Goal: Task Accomplishment & Management: Manage account settings

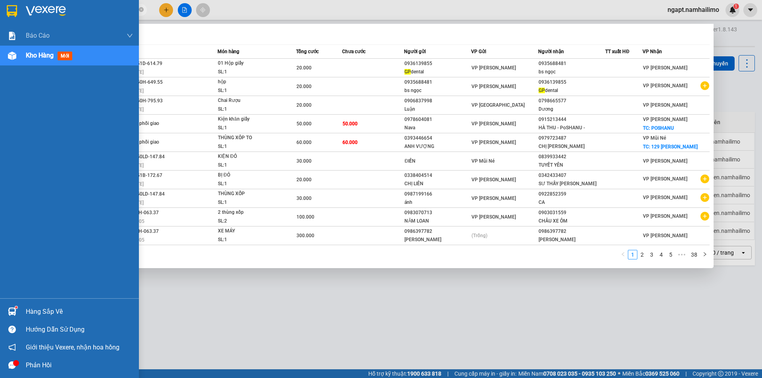
drag, startPoint x: 85, startPoint y: 8, endPoint x: 19, endPoint y: 9, distance: 66.3
click at [19, 9] on section "Kết quả tìm kiếm ( 378 ) Bộ lọc Mã ĐH Trạng thái Món hàng Tổng cước Chưa cước N…" at bounding box center [381, 189] width 762 height 378
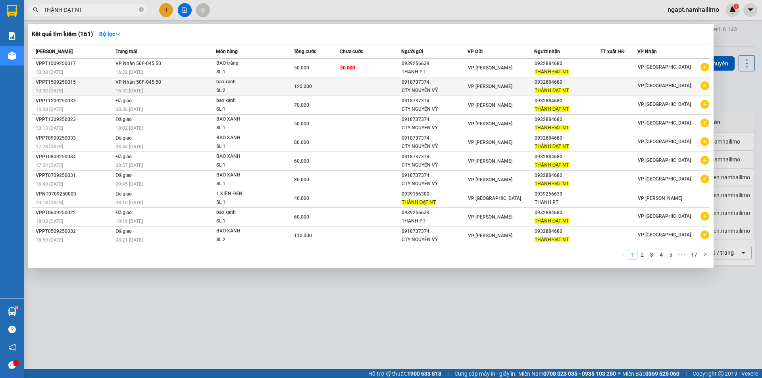
type input "THÀNH ĐẠT NT"
click at [705, 88] on icon "plus-circle" at bounding box center [704, 85] width 9 height 9
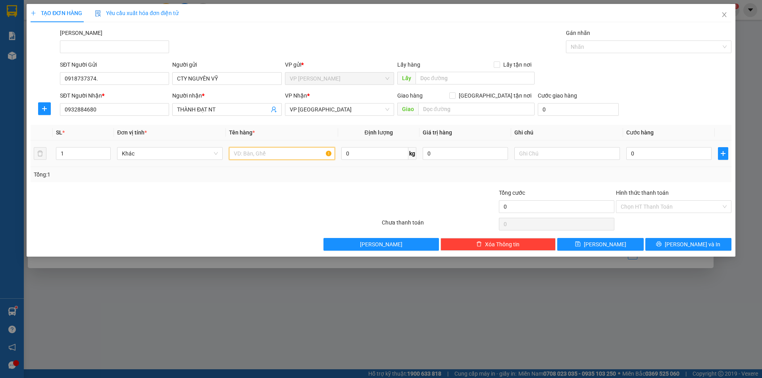
click at [273, 150] on input "text" at bounding box center [282, 153] width 106 height 13
drag, startPoint x: 69, startPoint y: 153, endPoint x: 58, endPoint y: 154, distance: 11.2
click at [58, 154] on input "1" at bounding box center [83, 154] width 54 height 12
type input "2"
click at [245, 156] on input "text" at bounding box center [282, 153] width 106 height 13
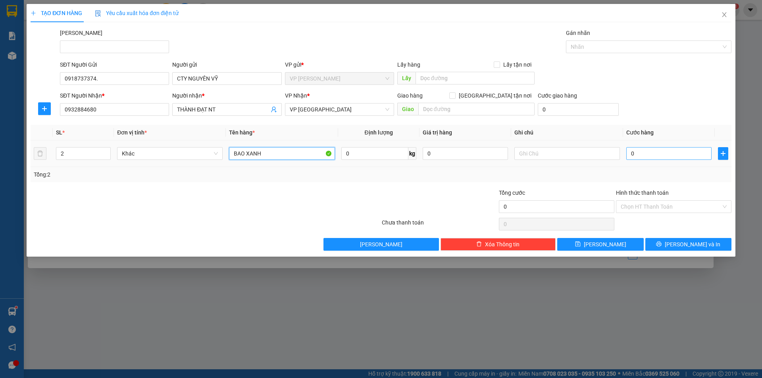
type input "BAO XANH"
click at [656, 152] on input "0" at bounding box center [668, 153] width 85 height 13
type input "1"
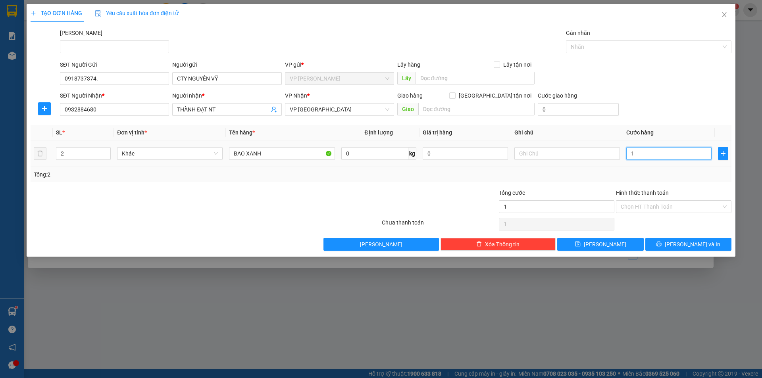
type input "16"
type input "160"
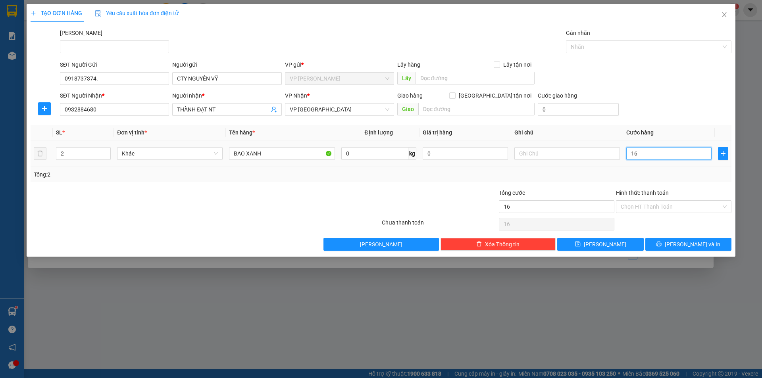
type input "160"
type input "160.000"
click at [687, 177] on div "Tổng: 2" at bounding box center [381, 174] width 694 height 9
click at [697, 211] on input "Hình thức thanh toán" at bounding box center [671, 207] width 100 height 12
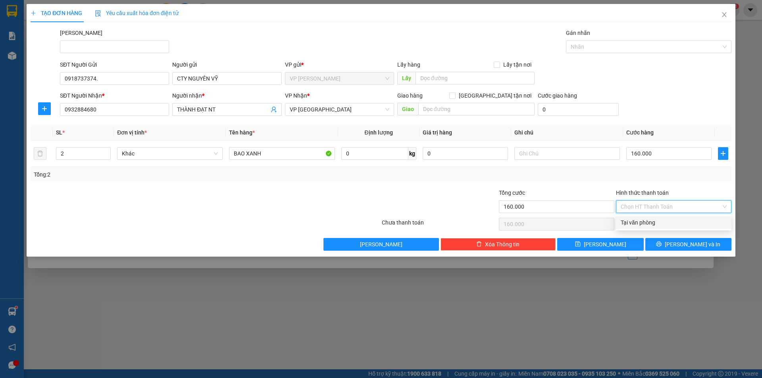
drag, startPoint x: 691, startPoint y: 226, endPoint x: 695, endPoint y: 242, distance: 15.9
click at [690, 227] on div "Tại văn phòng" at bounding box center [674, 222] width 106 height 9
type input "0"
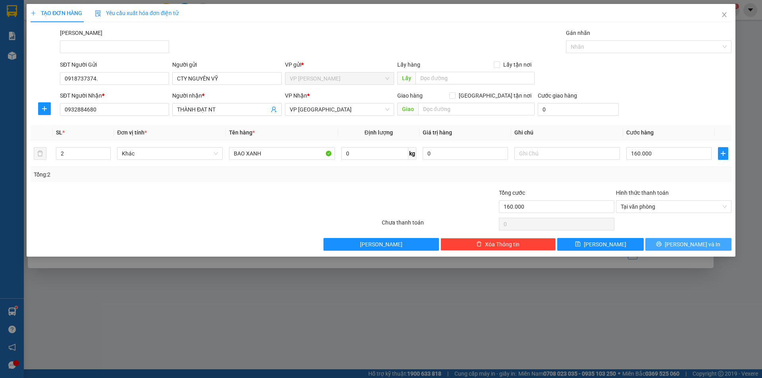
click at [695, 244] on span "[PERSON_NAME] và In" at bounding box center [693, 244] width 56 height 9
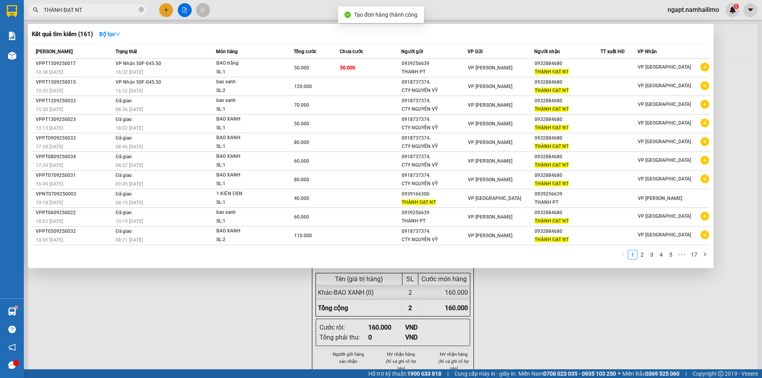
drag, startPoint x: 607, startPoint y: 326, endPoint x: 598, endPoint y: 303, distance: 25.4
click at [608, 321] on div at bounding box center [381, 189] width 762 height 378
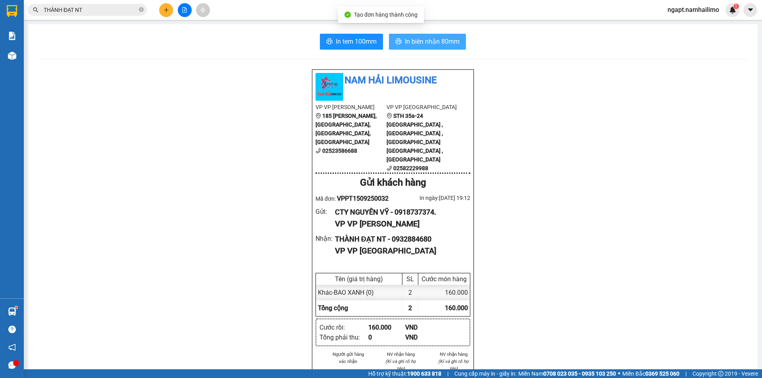
click at [442, 49] on button "In biên nhận 80mm" at bounding box center [427, 42] width 77 height 16
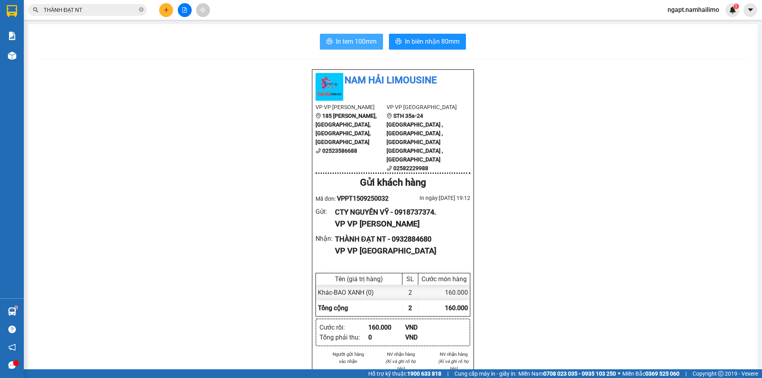
click at [342, 40] on span "In tem 100mm" at bounding box center [356, 42] width 41 height 10
click at [164, 12] on icon "plus" at bounding box center [166, 10] width 6 height 6
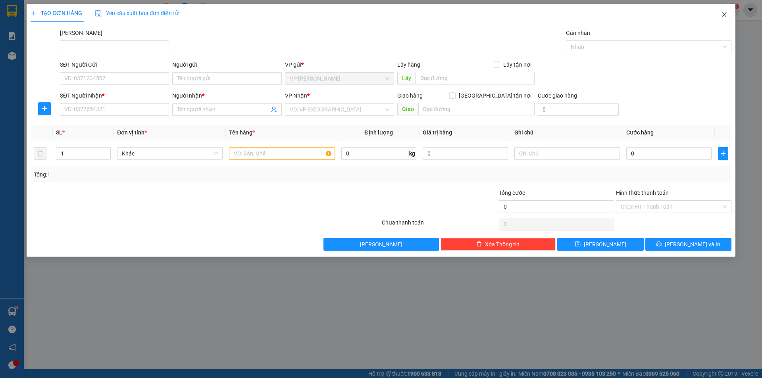
click at [725, 13] on icon "close" at bounding box center [724, 15] width 6 height 6
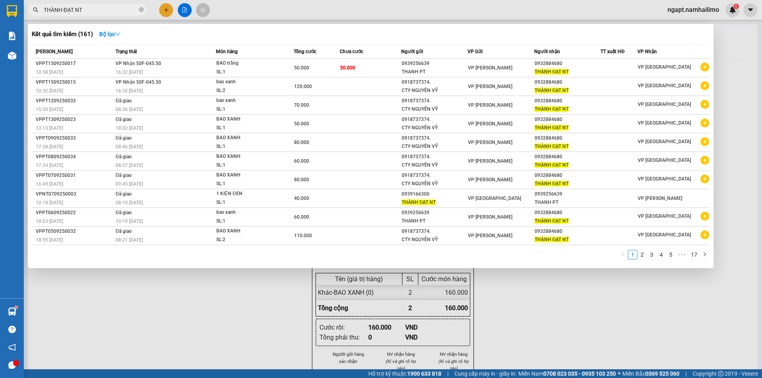
drag, startPoint x: 109, startPoint y: 11, endPoint x: 0, endPoint y: 2, distance: 109.5
click at [0, 2] on section "Kết quả tìm kiếm ( 161 ) Bộ lọc Mã ĐH Trạng thái Món hàng Tổng cước Chưa cước N…" at bounding box center [381, 189] width 762 height 378
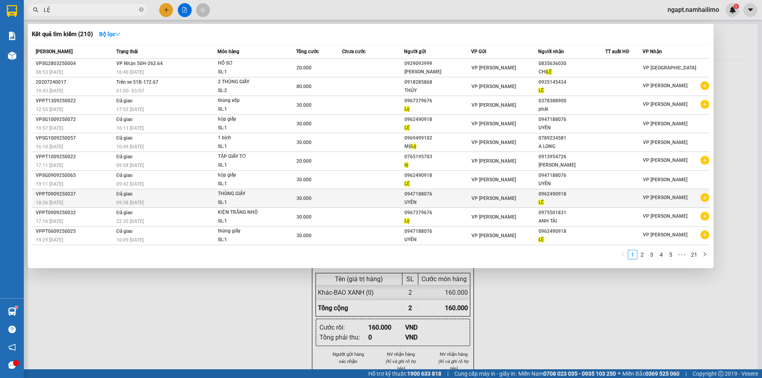
type input "LỆ"
click at [707, 198] on icon "plus-circle" at bounding box center [704, 197] width 9 height 9
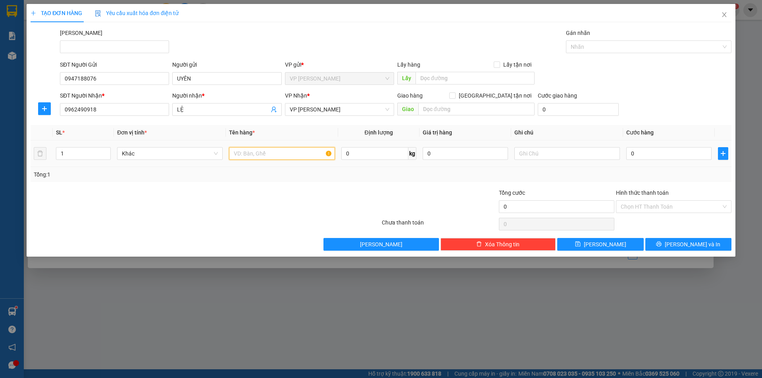
click at [282, 156] on input "text" at bounding box center [282, 153] width 106 height 13
type input "THÙNG GIẤY"
click at [647, 150] on input "0" at bounding box center [668, 153] width 85 height 13
type input "3"
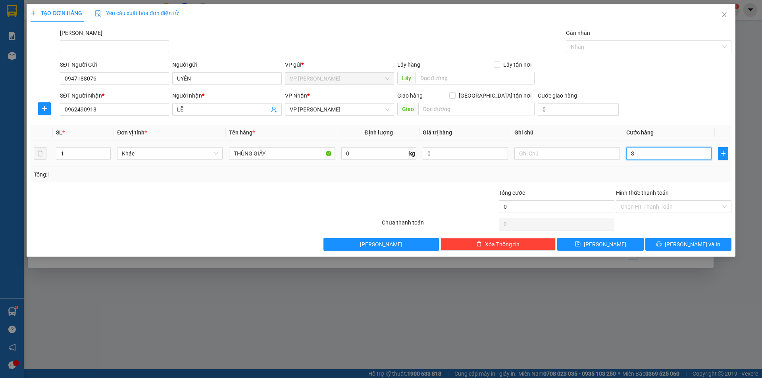
type input "3"
type input "30"
type input "30.000"
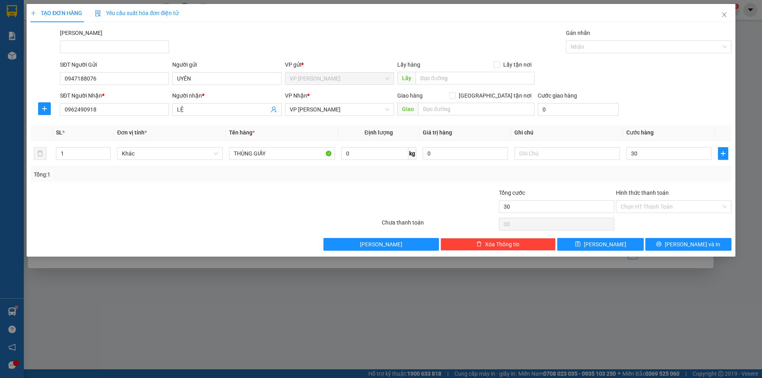
type input "30.000"
click at [580, 175] on div "Tổng: 1" at bounding box center [381, 174] width 694 height 9
click at [699, 246] on span "[PERSON_NAME] và In" at bounding box center [693, 244] width 56 height 9
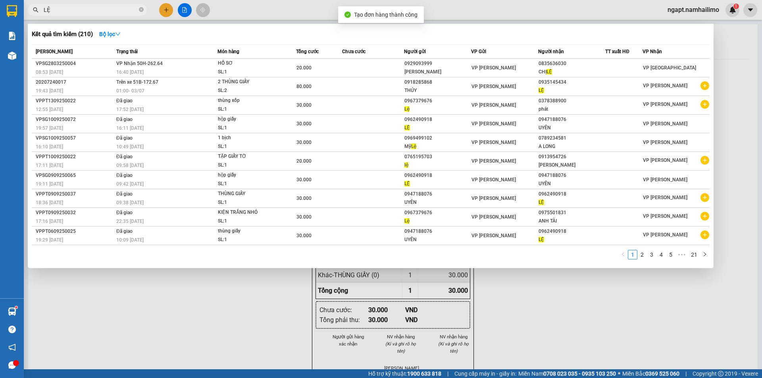
click at [555, 306] on div at bounding box center [381, 189] width 762 height 378
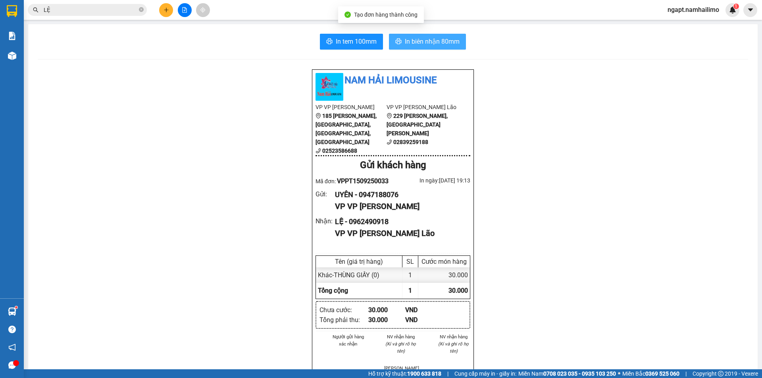
click at [441, 44] on span "In biên nhận 80mm" at bounding box center [432, 42] width 55 height 10
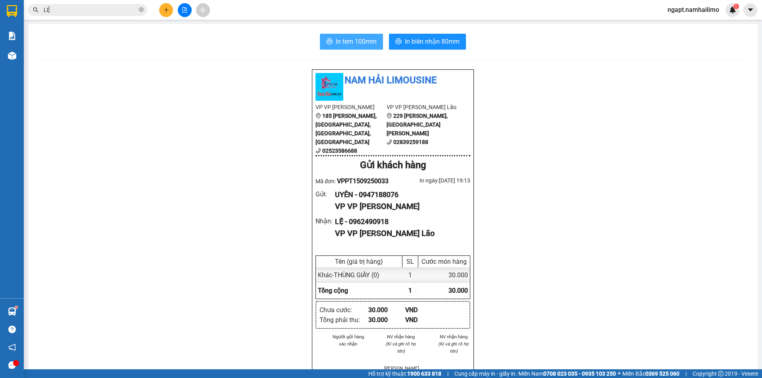
click at [375, 44] on button "In tem 100mm" at bounding box center [351, 42] width 63 height 16
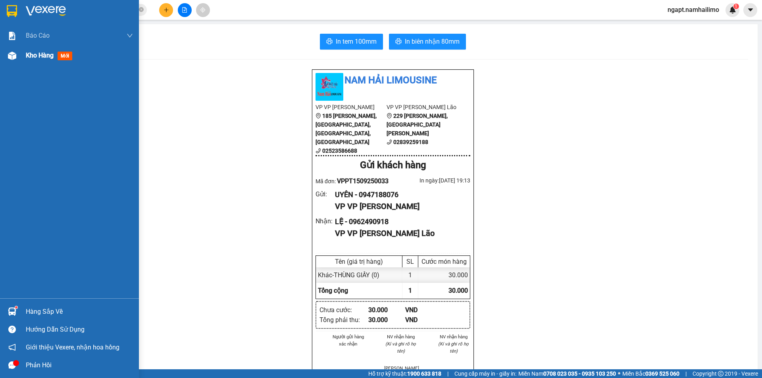
click at [33, 54] on span "Kho hàng" at bounding box center [40, 56] width 28 height 8
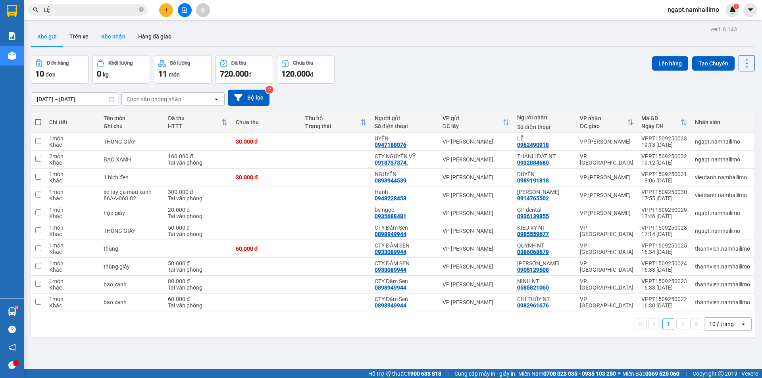
click at [113, 34] on button "Kho nhận" at bounding box center [113, 36] width 37 height 19
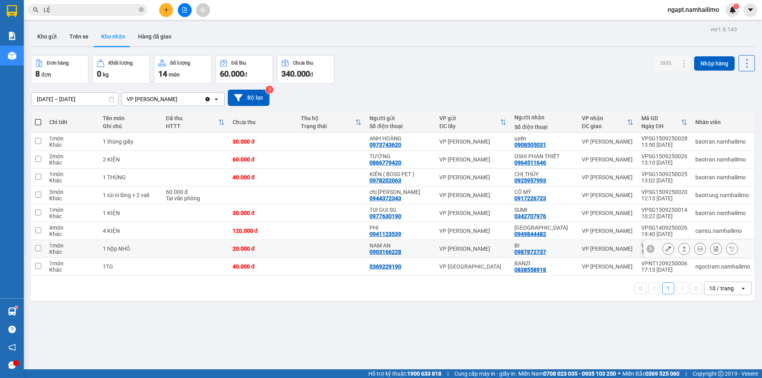
scroll to position [37, 0]
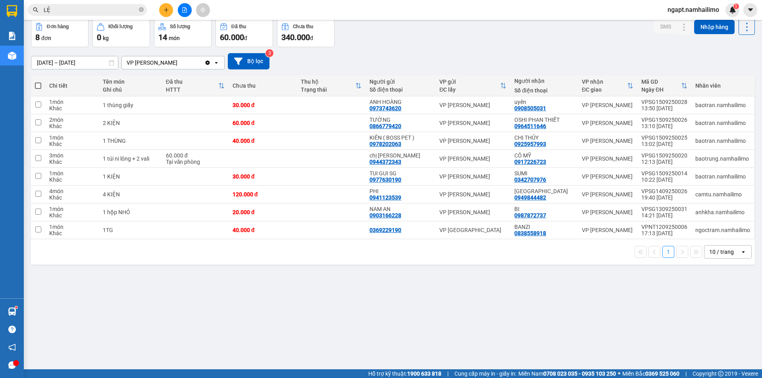
click at [182, 10] on icon "file-add" at bounding box center [185, 10] width 6 height 6
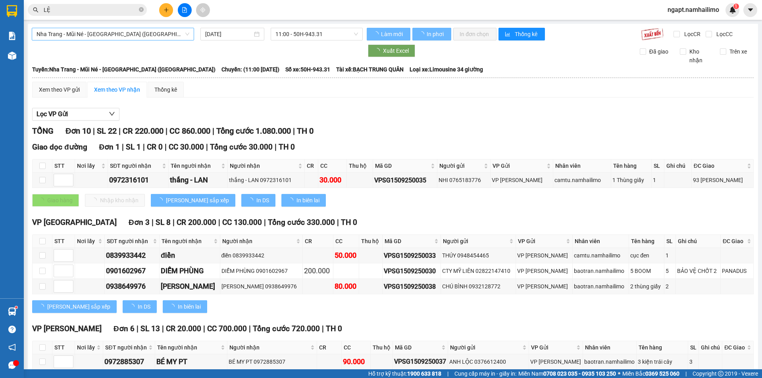
click at [144, 35] on span "Nha Trang - Mũi Né - [GEOGRAPHIC_DATA] ([GEOGRAPHIC_DATA])" at bounding box center [113, 34] width 153 height 12
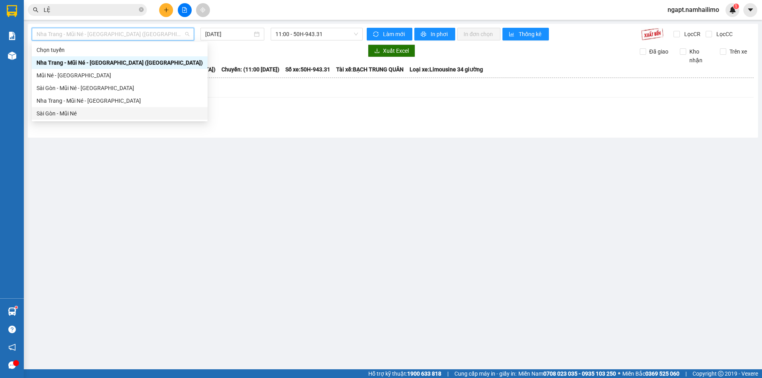
click at [71, 115] on div "Sài Gòn - Mũi Né" at bounding box center [120, 113] width 166 height 9
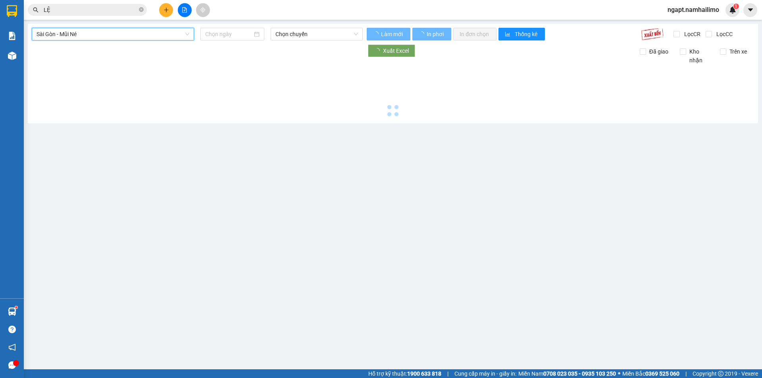
type input "[DATE]"
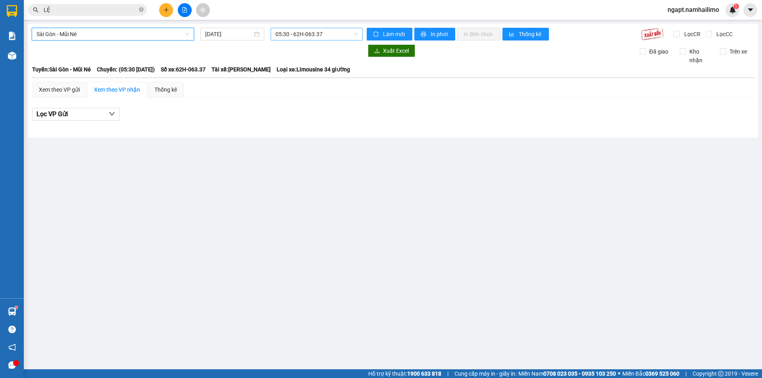
click at [345, 37] on span "05:30 - 62H-063.37" at bounding box center [316, 34] width 83 height 12
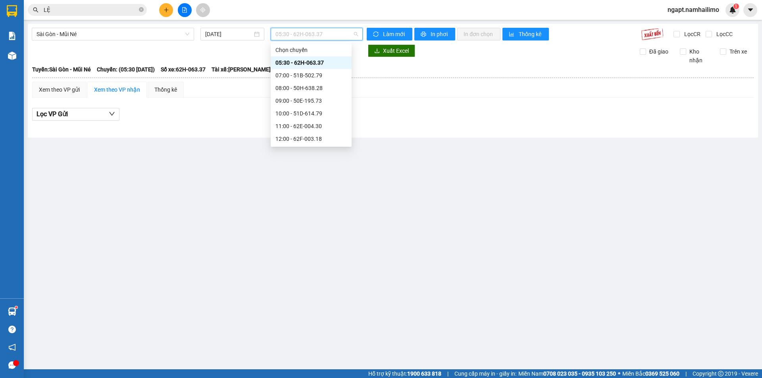
scroll to position [53, 0]
click at [325, 108] on div "15:30 - 51B-059.07" at bounding box center [310, 111] width 71 height 9
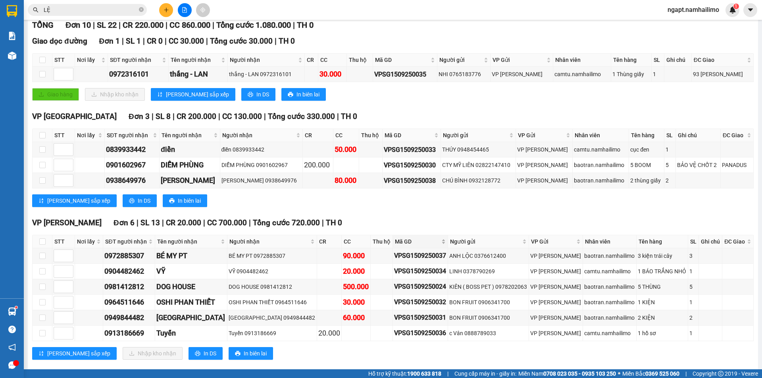
scroll to position [119, 0]
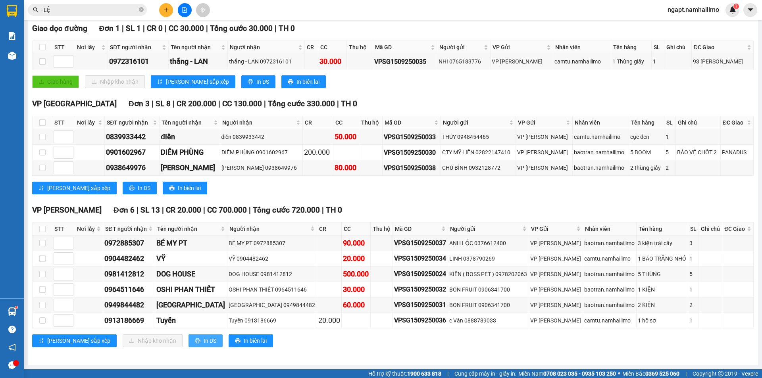
click at [204, 342] on span "In DS" at bounding box center [210, 340] width 13 height 9
drag, startPoint x: 186, startPoint y: 12, endPoint x: 167, endPoint y: 2, distance: 21.8
click at [187, 10] on icon "file-add" at bounding box center [185, 10] width 6 height 6
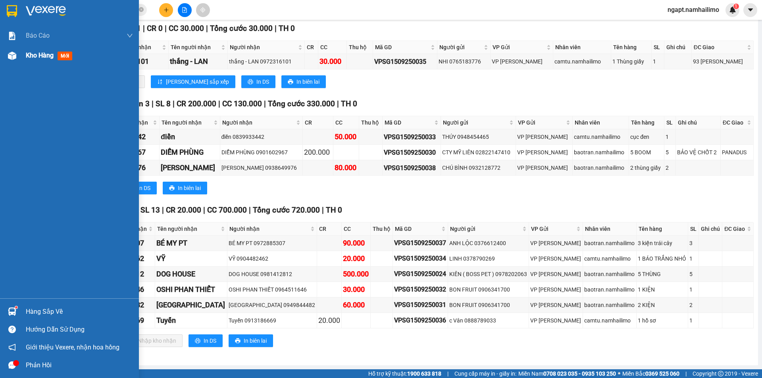
click at [25, 58] on div "Kho hàng mới" at bounding box center [69, 56] width 139 height 20
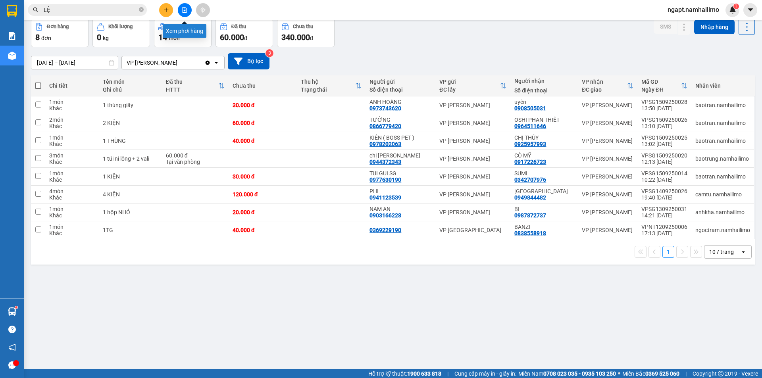
click at [186, 11] on icon "file-add" at bounding box center [185, 10] width 6 height 6
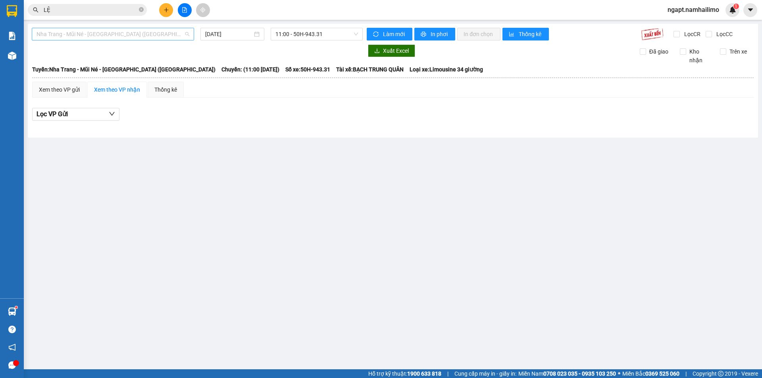
click at [167, 36] on span "Nha Trang - Mũi Né - [GEOGRAPHIC_DATA] ([GEOGRAPHIC_DATA])" at bounding box center [113, 34] width 153 height 12
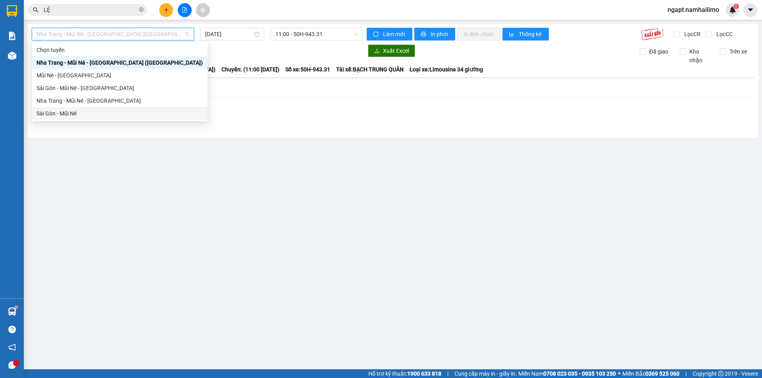
click at [86, 112] on div "Sài Gòn - Mũi Né" at bounding box center [120, 113] width 166 height 9
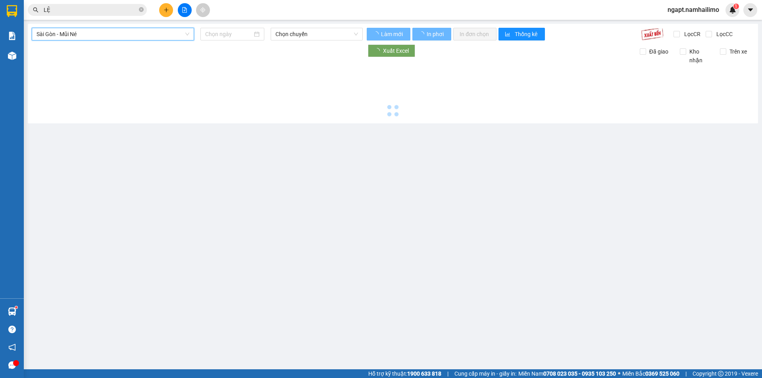
type input "[DATE]"
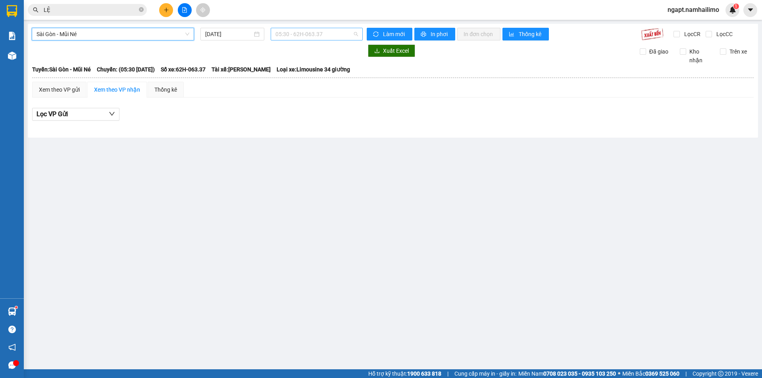
click at [328, 37] on span "05:30 - 62H-063.37" at bounding box center [316, 34] width 83 height 12
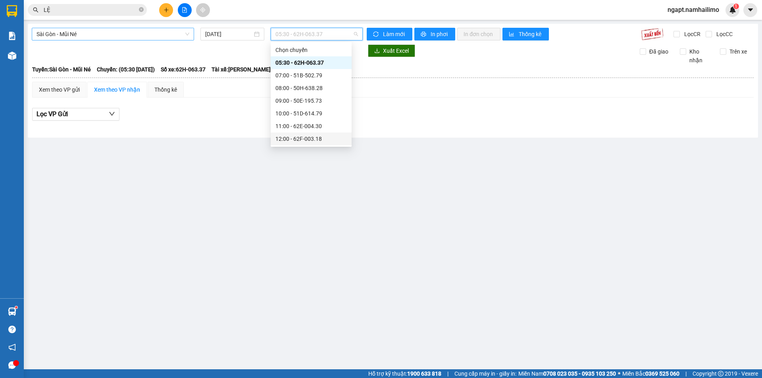
click at [117, 35] on span "Sài Gòn - Mũi Né" at bounding box center [113, 34] width 153 height 12
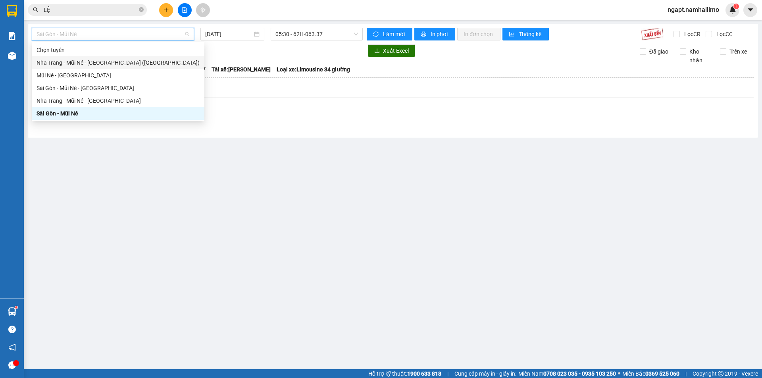
click at [107, 63] on div "Nha Trang - Mũi Né - [GEOGRAPHIC_DATA] ([GEOGRAPHIC_DATA])" at bounding box center [118, 62] width 163 height 9
type input "[DATE]"
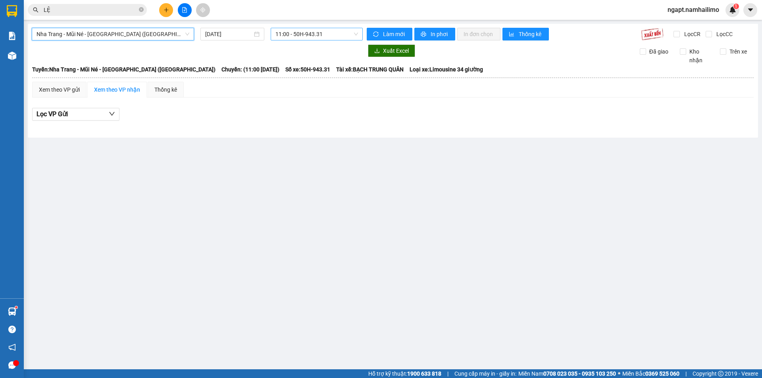
click at [343, 34] on span "11:00 - 50H-943.31" at bounding box center [316, 34] width 83 height 12
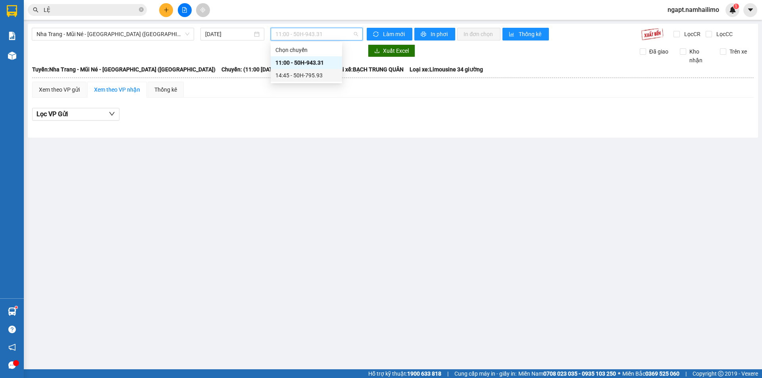
click at [305, 75] on div "14:45 - 50H-795.93" at bounding box center [306, 75] width 62 height 9
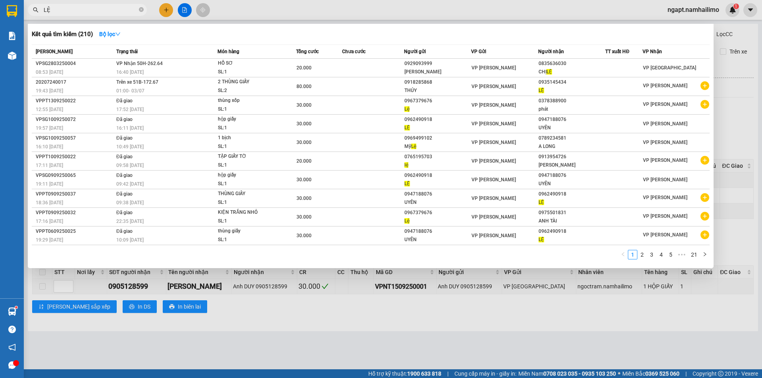
click at [73, 11] on input "LỆ" at bounding box center [91, 10] width 94 height 9
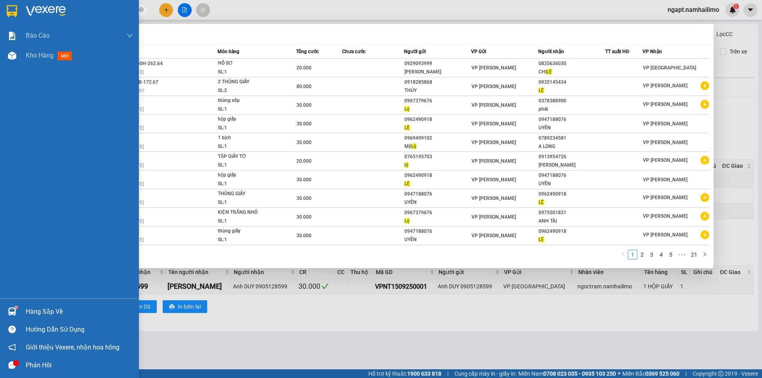
drag, startPoint x: 73, startPoint y: 11, endPoint x: 21, endPoint y: 13, distance: 52.4
click at [21, 13] on section "Kết quả tìm kiếm ( 210 ) Bộ lọc Mã ĐH Trạng thái Món hàng Tổng cước Chưa cước N…" at bounding box center [381, 189] width 762 height 378
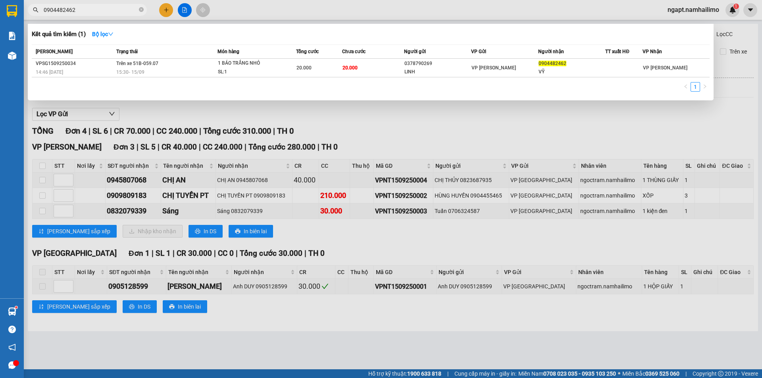
type input "0904482462"
click at [724, 107] on div at bounding box center [381, 189] width 762 height 378
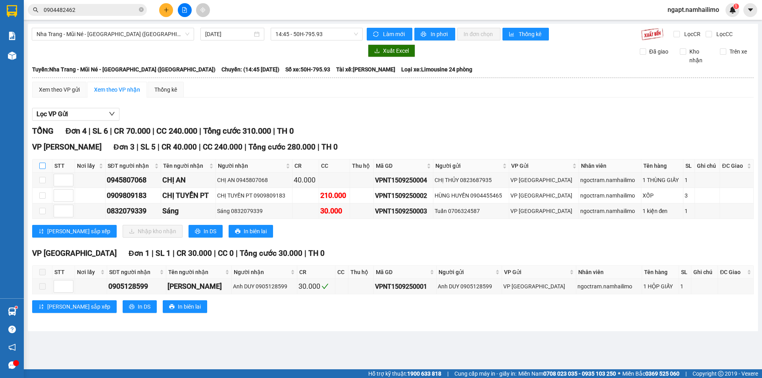
click at [42, 167] on input "checkbox" at bounding box center [42, 166] width 6 height 6
checkbox input "true"
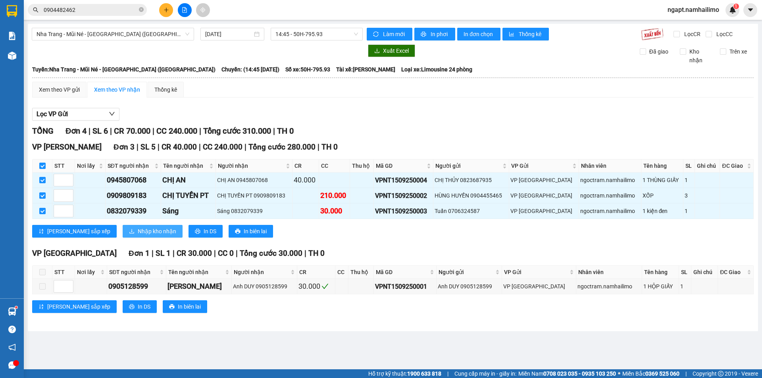
click at [143, 231] on button "Nhập kho nhận" at bounding box center [153, 231] width 60 height 13
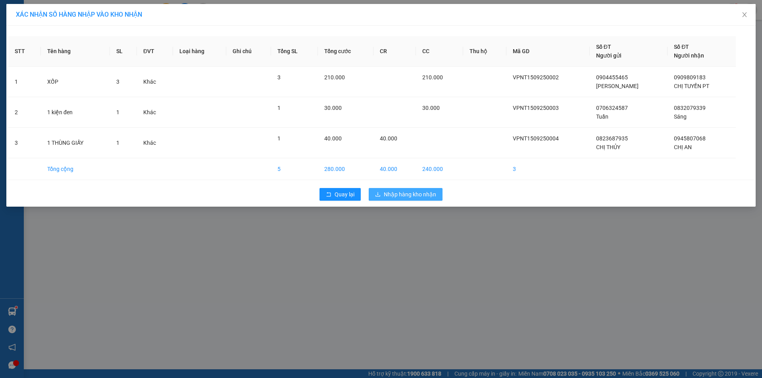
click at [423, 198] on span "Nhập hàng kho nhận" at bounding box center [410, 194] width 52 height 9
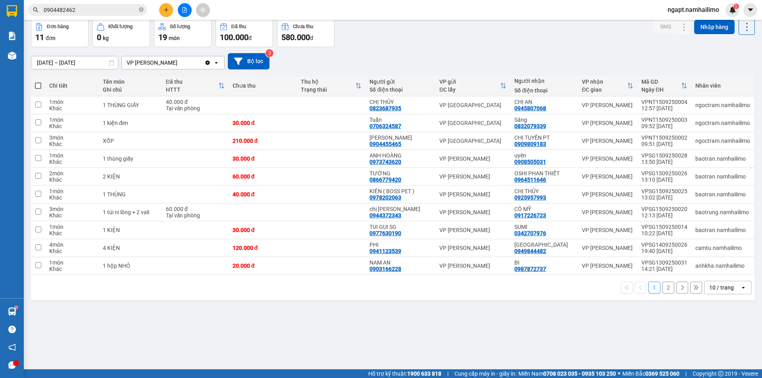
click at [188, 4] on button at bounding box center [185, 10] width 14 height 14
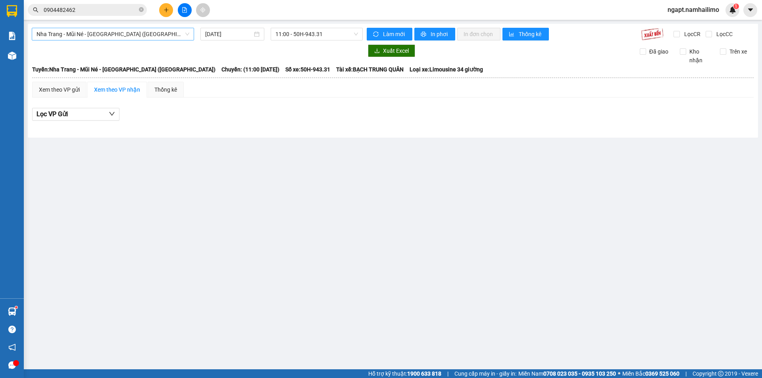
click at [110, 33] on span "Nha Trang - Mũi Né - [GEOGRAPHIC_DATA] ([GEOGRAPHIC_DATA])" at bounding box center [113, 34] width 153 height 12
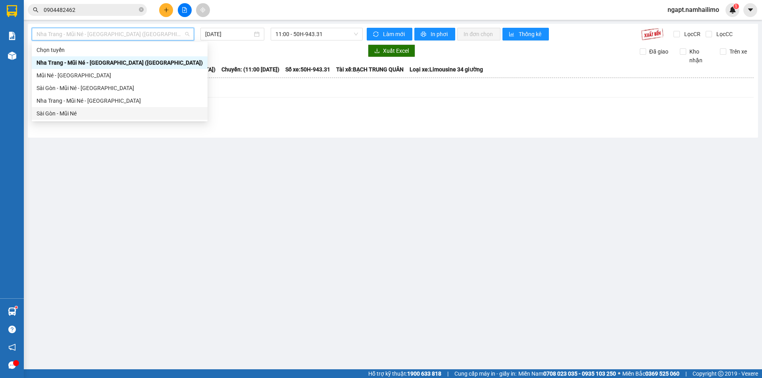
click at [75, 110] on div "Sài Gòn - Mũi Né" at bounding box center [120, 113] width 166 height 9
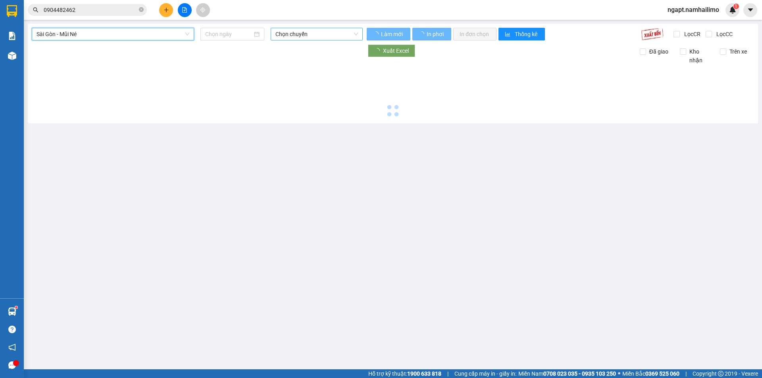
type input "[DATE]"
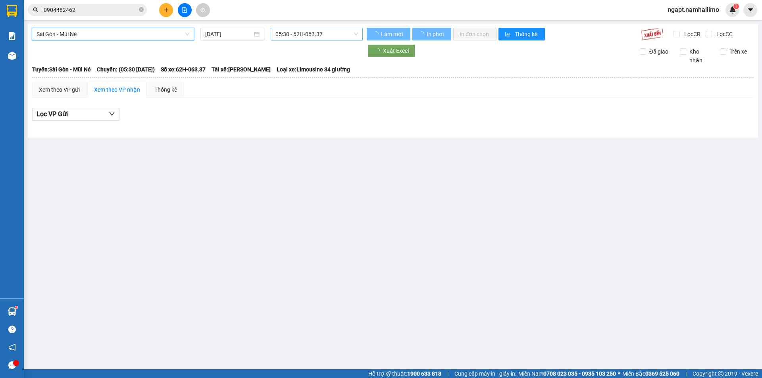
click at [315, 32] on span "05:30 - 62H-063.37" at bounding box center [316, 34] width 83 height 12
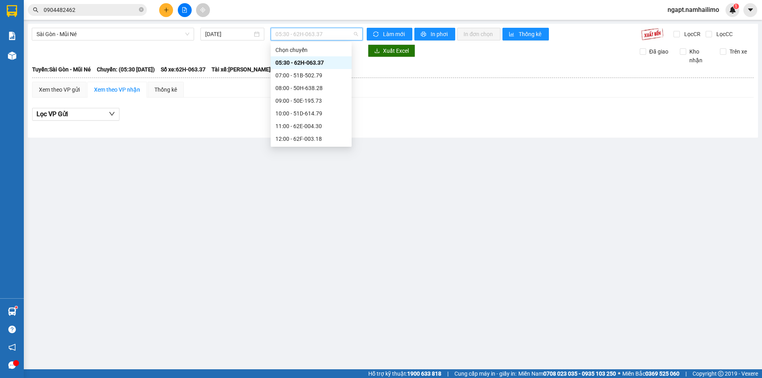
click at [321, 160] on div "15:30 - 51B-059.07" at bounding box center [310, 164] width 71 height 9
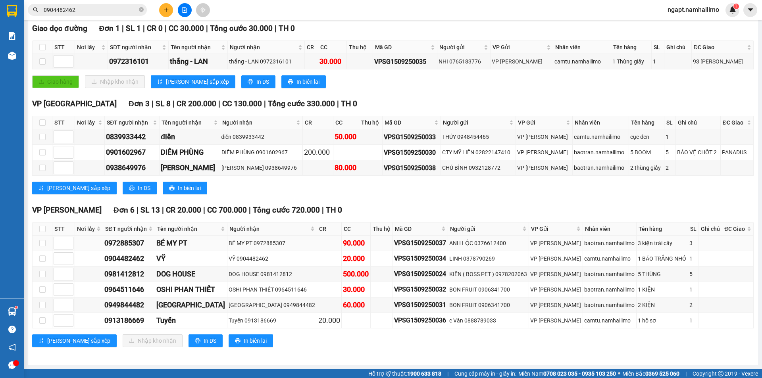
click at [46, 244] on td at bounding box center [43, 243] width 20 height 15
click at [42, 232] on input "checkbox" at bounding box center [42, 229] width 6 height 6
checkbox input "true"
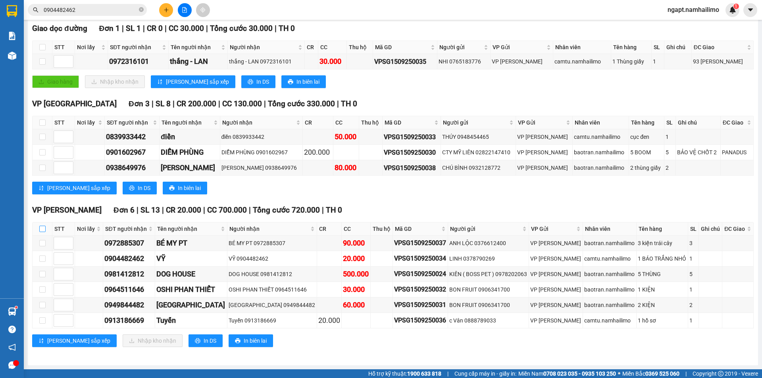
checkbox input "true"
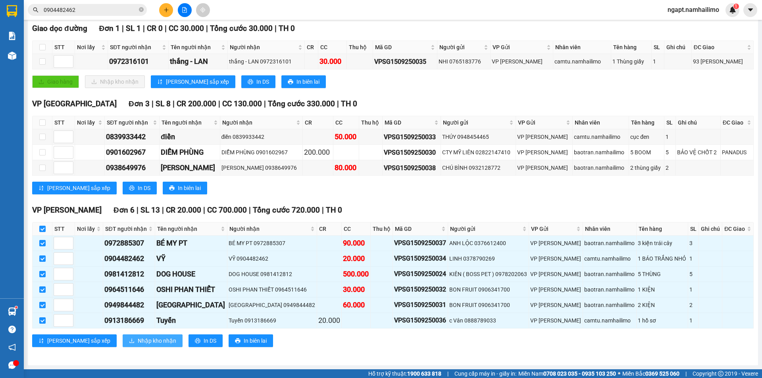
click at [145, 343] on button "Nhập kho nhận" at bounding box center [153, 340] width 60 height 13
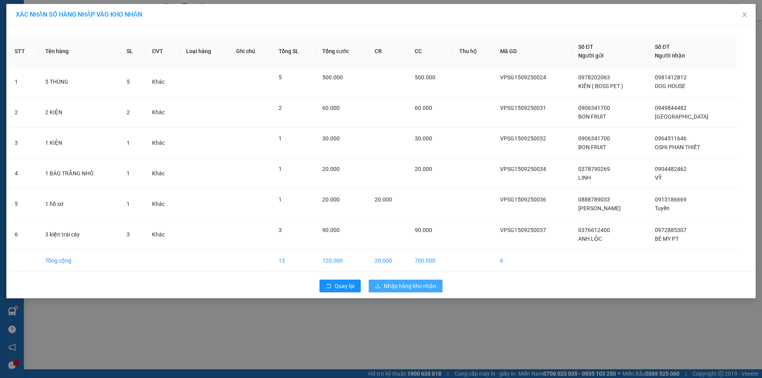
click at [397, 284] on span "Nhập hàng kho nhận" at bounding box center [410, 286] width 52 height 9
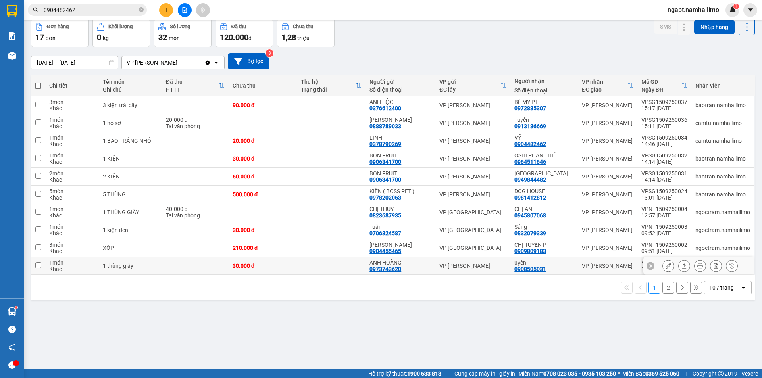
click at [665, 269] on icon at bounding box center [668, 266] width 6 height 6
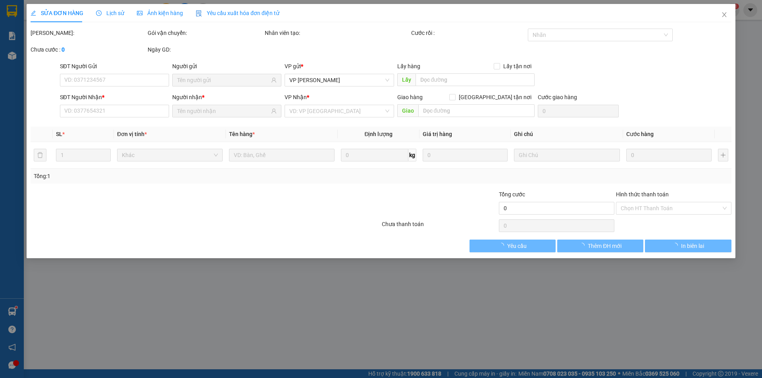
type input "0973743620"
type input "ANH HOÀNG"
type input "0908505031"
type input "uyên"
type input "30.000"
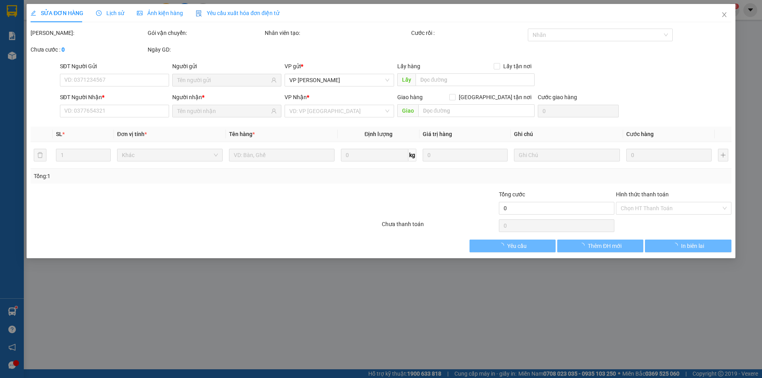
type input "30.000"
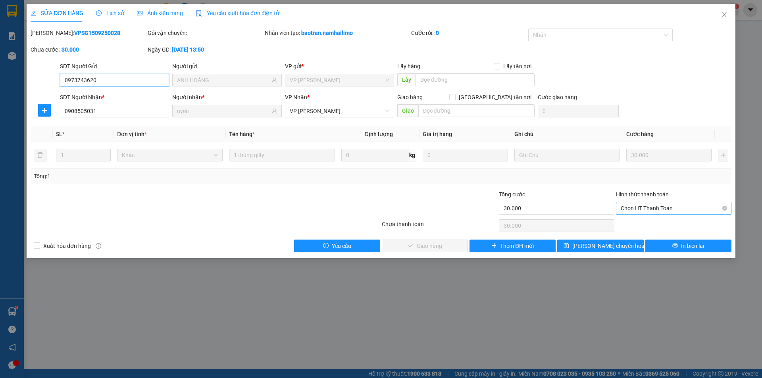
click at [678, 206] on span "Chọn HT Thanh Toán" at bounding box center [674, 208] width 106 height 12
click at [671, 225] on div "Tại văn phòng" at bounding box center [674, 224] width 106 height 9
click at [440, 249] on span "Giao hàng" at bounding box center [429, 246] width 25 height 9
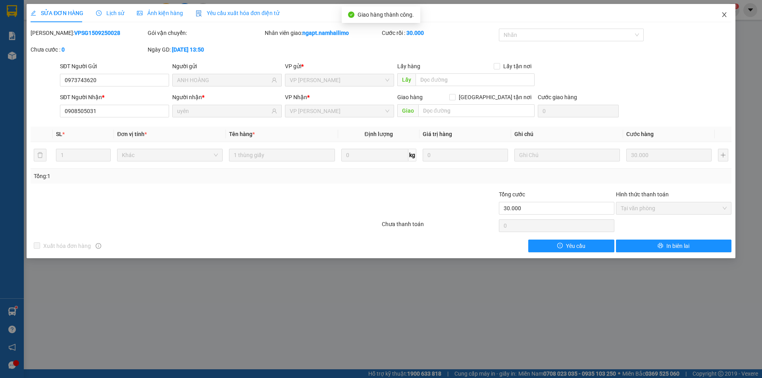
click at [723, 15] on icon "close" at bounding box center [724, 15] width 6 height 6
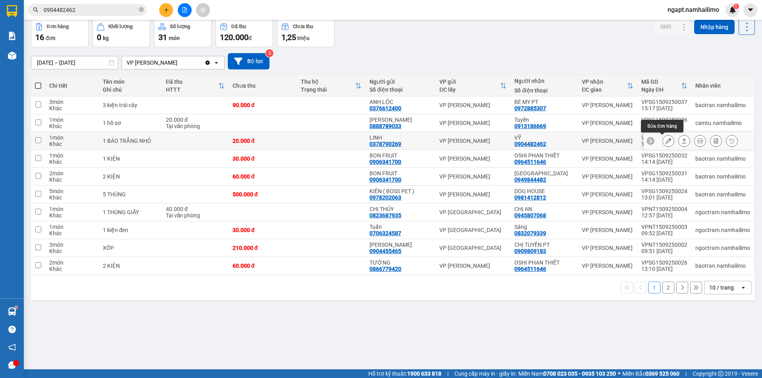
click at [665, 144] on icon at bounding box center [668, 141] width 6 height 6
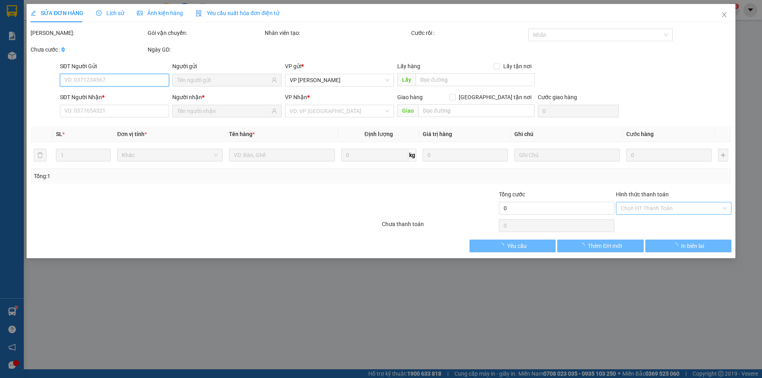
type input "0378790269"
type input "LINH"
type input "0904482462"
type input "VỸ"
type input "20.000"
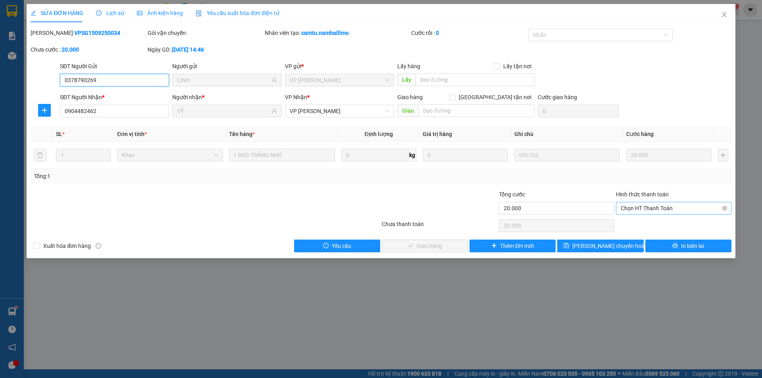
click at [652, 209] on span "Chọn HT Thanh Toán" at bounding box center [674, 208] width 106 height 12
click at [640, 227] on div "Tại văn phòng" at bounding box center [674, 224] width 106 height 9
type input "0"
click at [423, 245] on span "Giao hàng" at bounding box center [429, 246] width 25 height 9
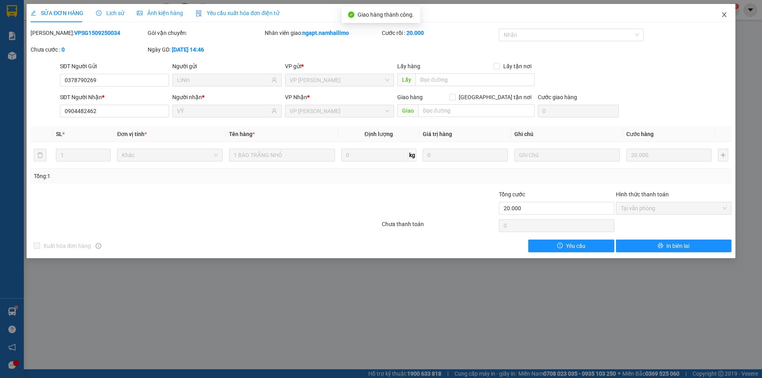
click at [724, 16] on icon "close" at bounding box center [724, 15] width 6 height 6
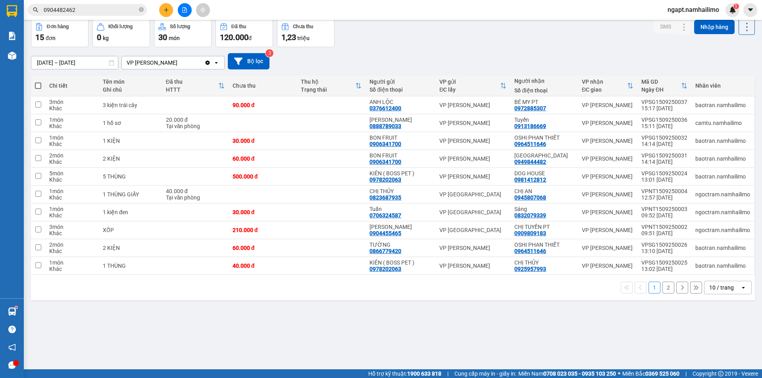
click at [38, 10] on button "Kho gửi" at bounding box center [47, -1] width 32 height 19
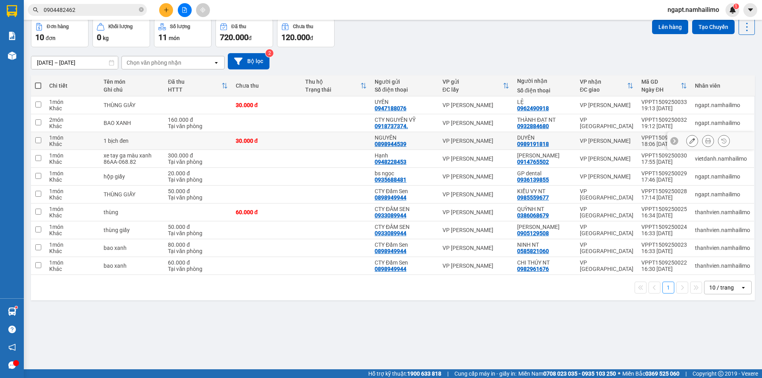
click at [36, 143] on input "checkbox" at bounding box center [38, 140] width 6 height 6
checkbox input "true"
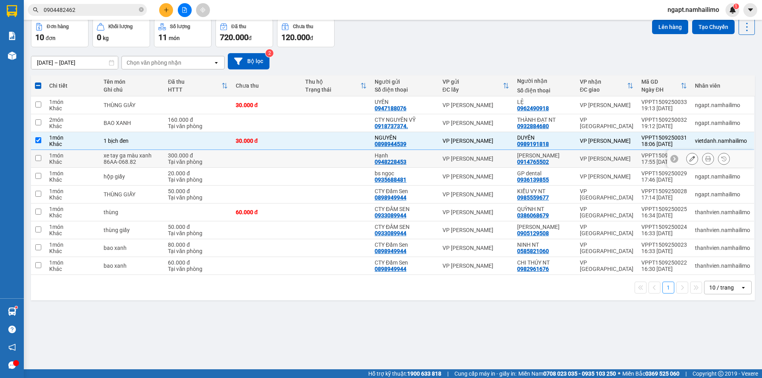
drag, startPoint x: 38, startPoint y: 196, endPoint x: 160, endPoint y: 358, distance: 203.7
click at [36, 161] on input "checkbox" at bounding box center [38, 158] width 6 height 6
checkbox input "true"
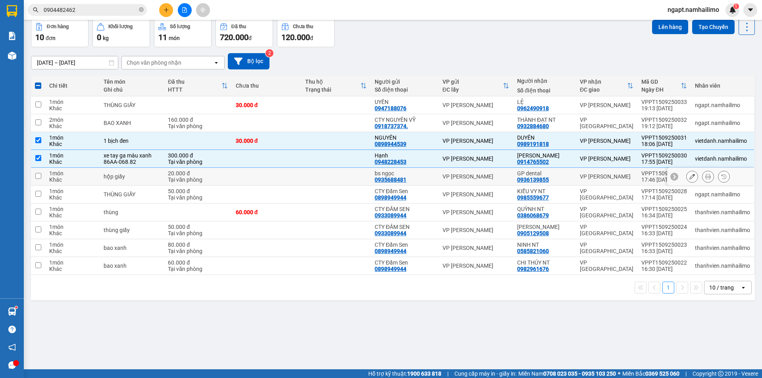
click at [41, 179] on input "checkbox" at bounding box center [38, 176] width 6 height 6
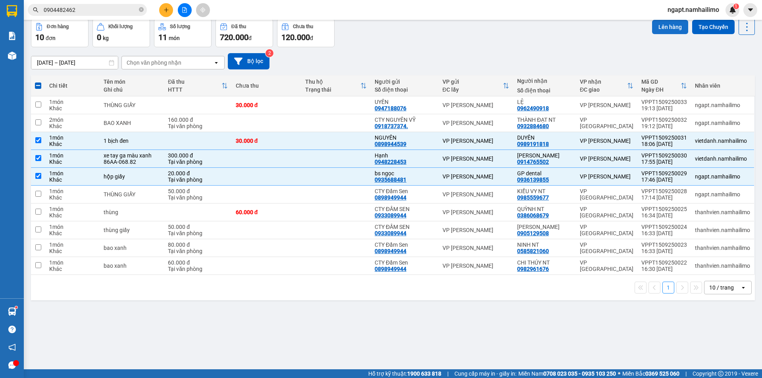
click at [660, 34] on button "Lên hàng" at bounding box center [670, 27] width 36 height 14
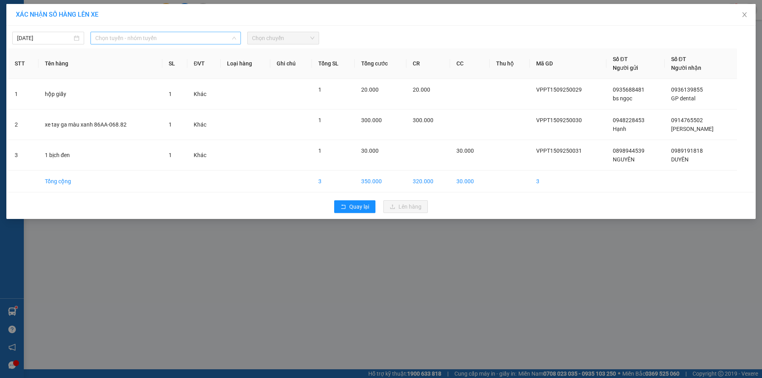
click at [199, 40] on span "Chọn tuyến - nhóm tuyến" at bounding box center [165, 38] width 141 height 12
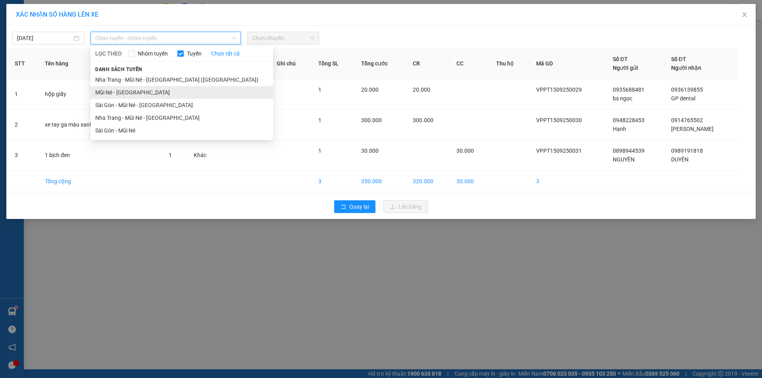
click at [151, 93] on li "Mũi Né - [GEOGRAPHIC_DATA]" at bounding box center [181, 92] width 183 height 13
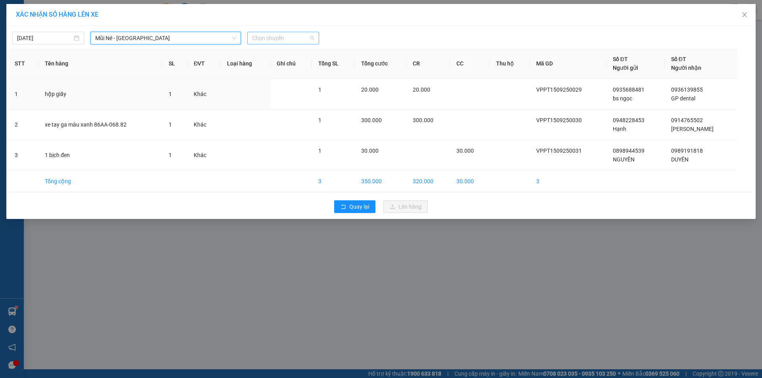
click at [296, 37] on span "Chọn chuyến" at bounding box center [283, 38] width 62 height 12
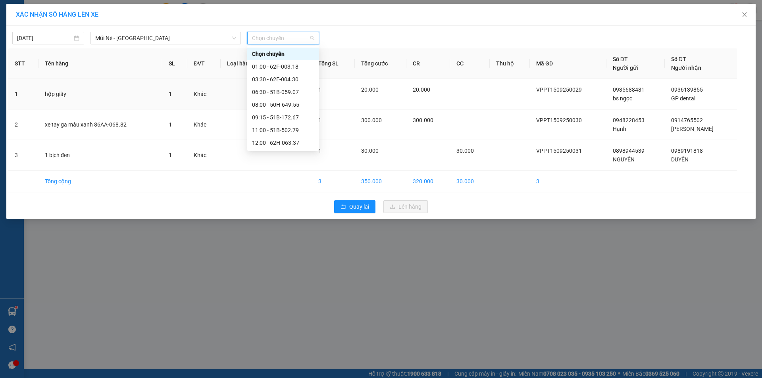
click at [286, 202] on div "18:00 - 62F-003.18" at bounding box center [283, 206] width 62 height 9
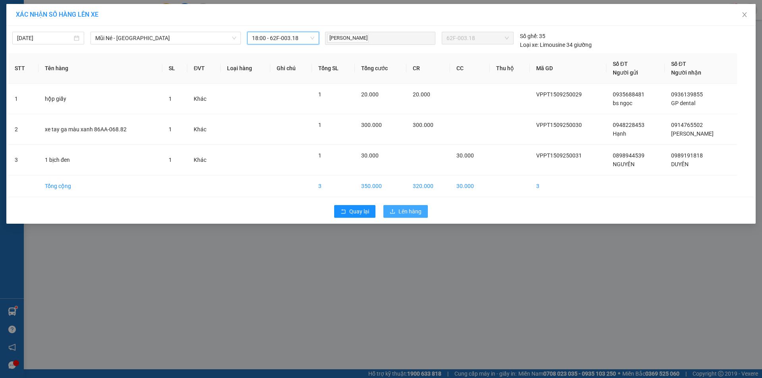
click at [402, 214] on span "Lên hàng" at bounding box center [409, 211] width 23 height 9
